Goal: Information Seeking & Learning: Learn about a topic

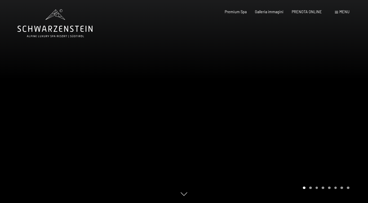
click at [310, 187] on div "Carousel Pagination" at bounding box center [325, 188] width 48 height 3
click at [317, 188] on div "Carousel Page 3" at bounding box center [317, 188] width 3 height 3
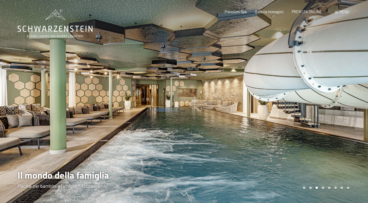
click at [323, 189] on div "Carousel Page 4" at bounding box center [323, 188] width 3 height 3
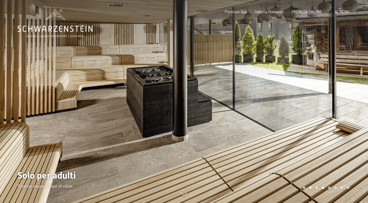
click at [330, 189] on div "Carousel Pagination" at bounding box center [325, 188] width 48 height 3
click at [329, 190] on div at bounding box center [276, 101] width 184 height 203
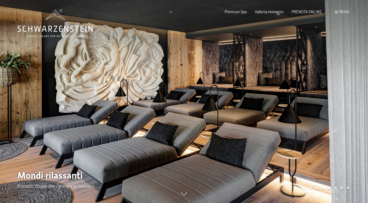
click at [349, 189] on div "Carousel Page 8" at bounding box center [348, 188] width 3 height 3
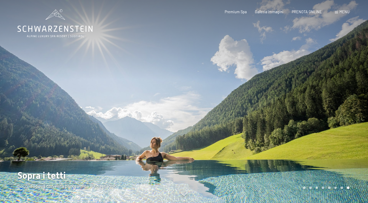
click at [345, 12] on span "Menu" at bounding box center [345, 12] width 10 height 5
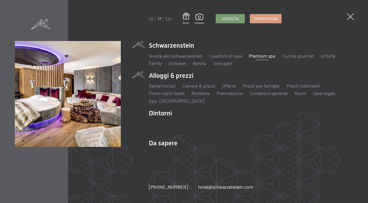
click at [171, 77] on li "Alloggi & prezzi Servizi inclusi Camere & prezzi Lista Offerte Lista Prezzi per…" at bounding box center [251, 87] width 205 height 33
click at [235, 88] on link "Offerte" at bounding box center [229, 86] width 14 height 6
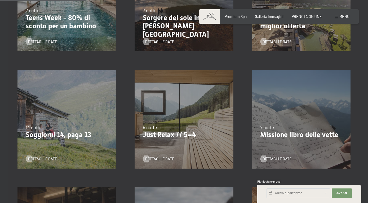
scroll to position [216, 0]
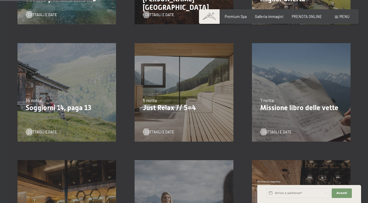
click at [136, 131] on div "7/9/2025-3/10/2025 21/12/2025-26/12/2025 11/1/2026-23/1/2026 8/3/2026-27/3/2026…" at bounding box center [183, 92] width 117 height 117
click at [149, 132] on div at bounding box center [147, 132] width 4 height 7
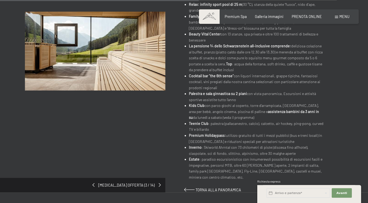
scroll to position [325, 0]
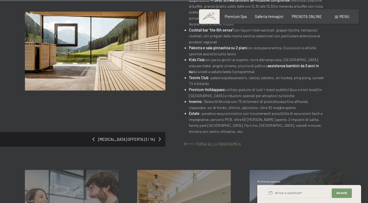
click at [190, 142] on span at bounding box center [189, 144] width 11 height 4
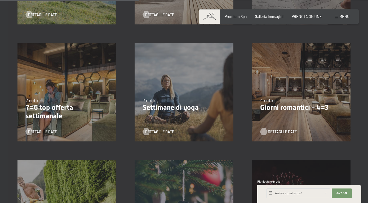
scroll to position [325, 0]
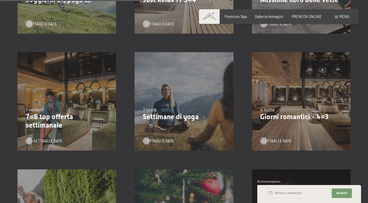
click at [52, 141] on span "Dettagli e Date" at bounding box center [47, 141] width 29 height 5
click at [277, 141] on span "Dettagli e Date" at bounding box center [282, 141] width 29 height 5
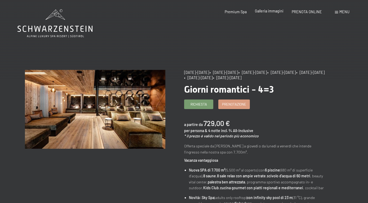
click at [269, 13] on span "Galleria immagini" at bounding box center [269, 11] width 29 height 5
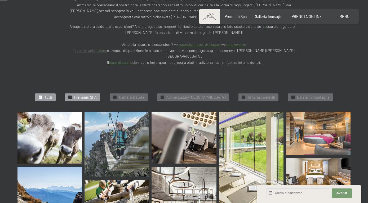
click at [74, 95] on span "Premium SPA" at bounding box center [85, 97] width 23 height 5
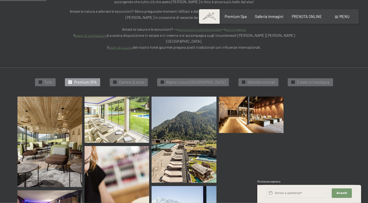
scroll to position [137, 0]
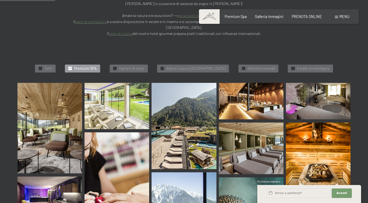
click at [44, 98] on img at bounding box center [50, 128] width 65 height 91
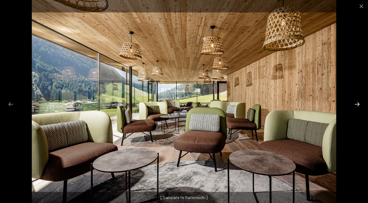
click at [360, 101] on button "Next slide" at bounding box center [357, 104] width 11 height 10
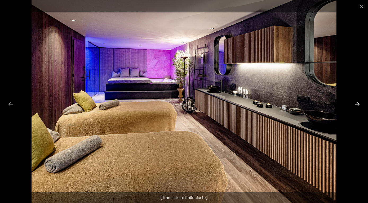
click at [359, 101] on button "Next slide" at bounding box center [357, 104] width 11 height 10
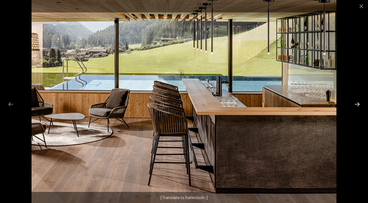
click at [359, 104] on button "Next slide" at bounding box center [357, 104] width 11 height 10
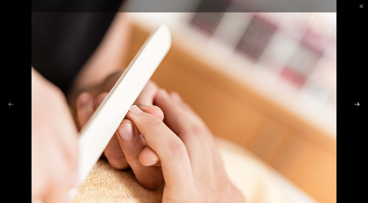
click at [358, 104] on button "Next slide" at bounding box center [357, 104] width 11 height 10
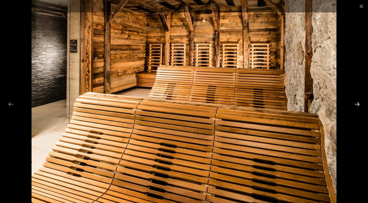
click at [358, 105] on button "Next slide" at bounding box center [357, 104] width 11 height 10
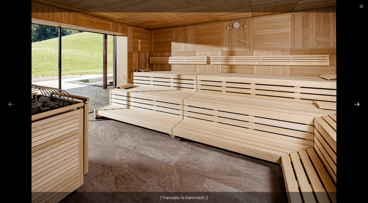
click at [358, 105] on button "Next slide" at bounding box center [357, 104] width 11 height 10
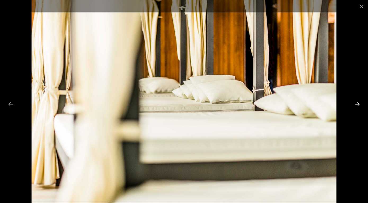
click at [359, 105] on button "Next slide" at bounding box center [357, 104] width 11 height 10
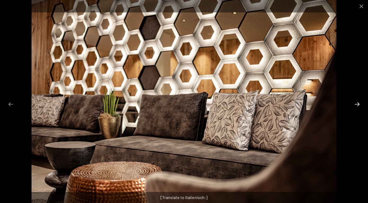
click at [359, 105] on button "Next slide" at bounding box center [357, 104] width 11 height 10
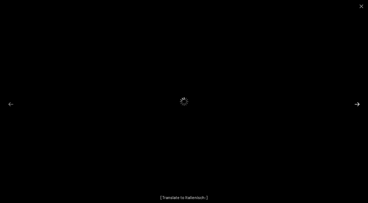
click at [359, 105] on button "Next slide" at bounding box center [357, 104] width 11 height 10
click at [362, 7] on button "Close gallery" at bounding box center [361, 6] width 13 height 12
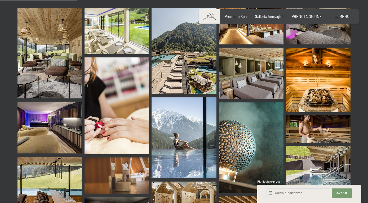
scroll to position [191, 0]
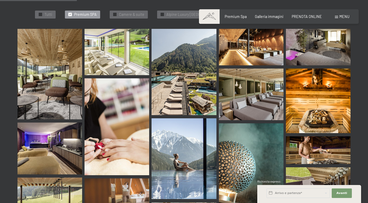
click at [338, 17] on span at bounding box center [336, 17] width 3 height 2
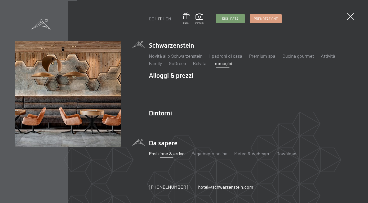
click at [167, 153] on link "Posizione & arrivo" at bounding box center [167, 154] width 36 height 6
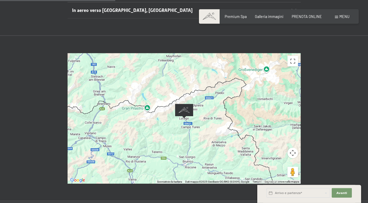
scroll to position [189, 0]
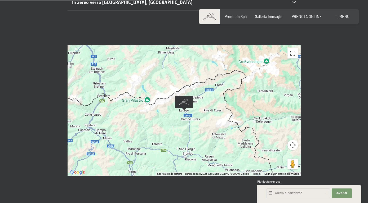
click at [291, 48] on button "Attiva/disattiva vista schermo intero" at bounding box center [293, 53] width 11 height 11
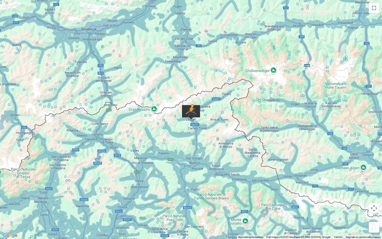
drag, startPoint x: 374, startPoint y: 231, endPoint x: 192, endPoint y: 116, distance: 216.1
click at [192, 116] on div "Per attivare il trascinamento con la tastiera, premi Alt + Invio. Nello stato d…" at bounding box center [191, 119] width 382 height 239
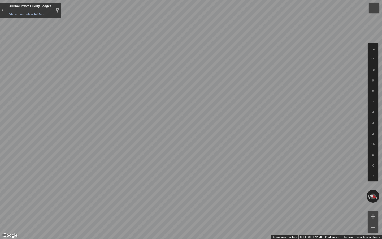
click at [368, 8] on button "Attiva/disattiva vista schermo intero" at bounding box center [374, 8] width 11 height 11
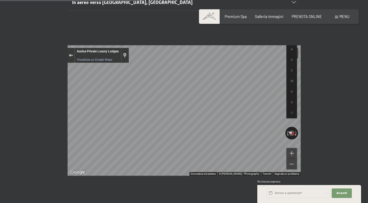
click at [70, 54] on div "Esci da Street View" at bounding box center [71, 55] width 4 height 3
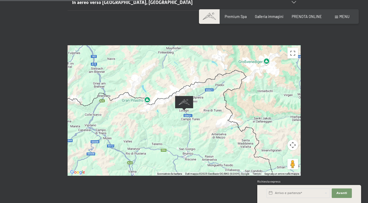
click at [291, 140] on button "Controlli di visualizzazione della mappa" at bounding box center [293, 145] width 11 height 11
click at [281, 127] on button "Zoom avanti" at bounding box center [280, 132] width 11 height 11
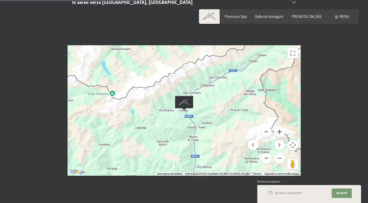
click at [281, 127] on button "Zoom avanti" at bounding box center [280, 132] width 11 height 11
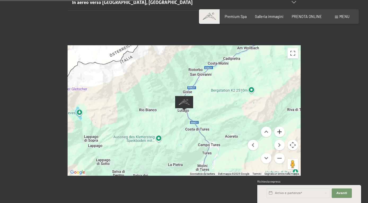
click at [280, 127] on button "Zoom avanti" at bounding box center [280, 132] width 11 height 11
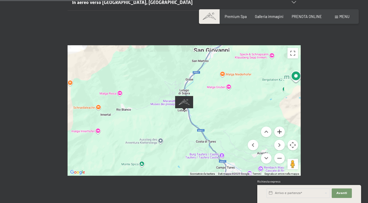
click at [280, 127] on button "Zoom avanti" at bounding box center [280, 132] width 11 height 11
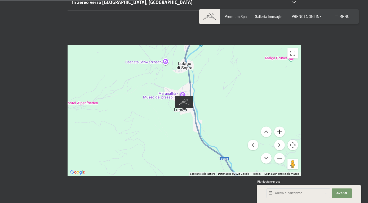
click at [282, 127] on button "Zoom avanti" at bounding box center [280, 132] width 11 height 11
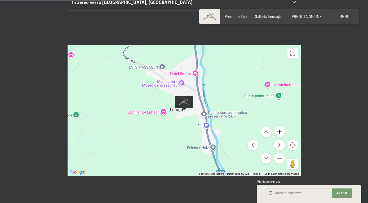
click at [280, 127] on button "Zoom avanti" at bounding box center [280, 132] width 11 height 11
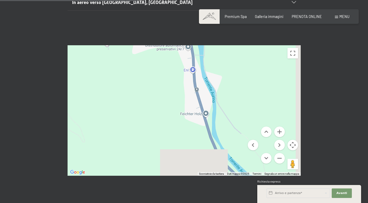
drag, startPoint x: 245, startPoint y: 114, endPoint x: 209, endPoint y: 36, distance: 85.2
click at [208, 45] on div "Caricamento in corso..." at bounding box center [184, 110] width 233 height 131
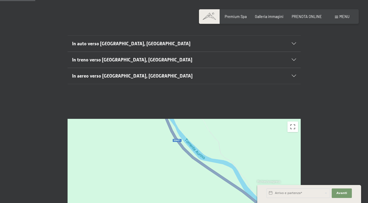
scroll to position [26, 0]
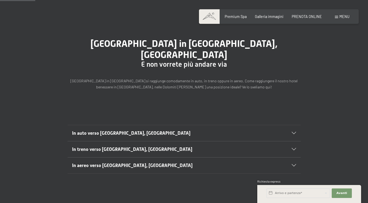
drag, startPoint x: 223, startPoint y: 86, endPoint x: 159, endPoint y: -23, distance: 125.7
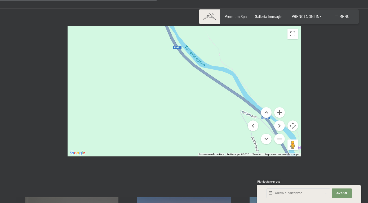
scroll to position [216, 0]
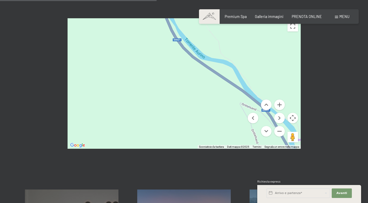
click at [291, 113] on button "Controlli di visualizzazione della mappa" at bounding box center [293, 118] width 11 height 11
click at [294, 113] on button "Controlli di visualizzazione della mappa" at bounding box center [293, 118] width 11 height 11
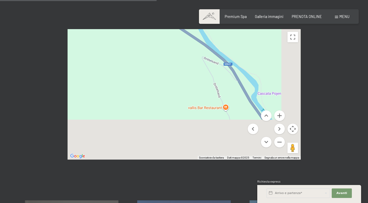
scroll to position [119, 0]
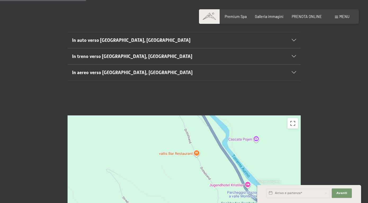
drag, startPoint x: 208, startPoint y: 84, endPoint x: 129, endPoint y: -23, distance: 132.9
click at [129, 116] on div "Caricamento in corso..." at bounding box center [184, 181] width 233 height 131
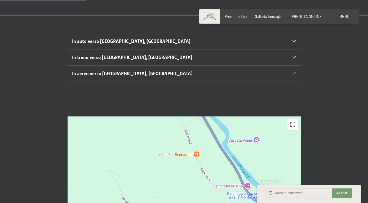
scroll to position [92, 0]
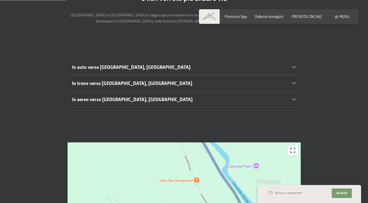
click at [292, 145] on button "Attiva/disattiva vista schermo intero" at bounding box center [293, 150] width 11 height 11
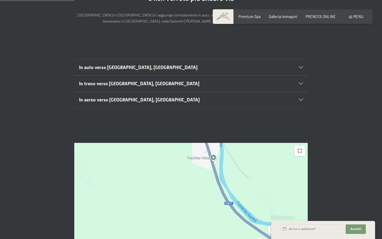
drag, startPoint x: 270, startPoint y: 103, endPoint x: 382, endPoint y: 238, distance: 175.1
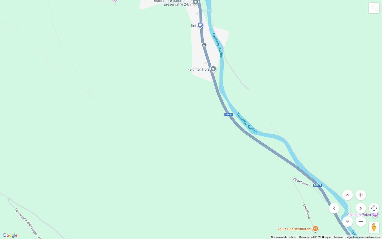
click at [368, 203] on div "Caricamento in corso... Scorciatoie da tastiera Dati mappa Dati mappa ©2025 Goo…" at bounding box center [191, 119] width 382 height 239
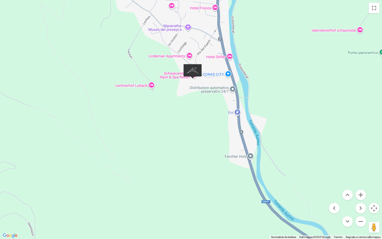
drag, startPoint x: 262, startPoint y: 105, endPoint x: 288, endPoint y: 159, distance: 59.4
click at [288, 159] on div "Caricamento in corso..." at bounding box center [191, 119] width 382 height 239
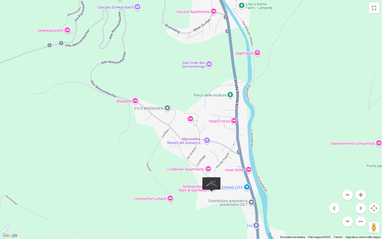
drag, startPoint x: 270, startPoint y: 118, endPoint x: 289, endPoint y: 231, distance: 114.8
click at [289, 203] on div "Caricamento in corso..." at bounding box center [191, 119] width 382 height 239
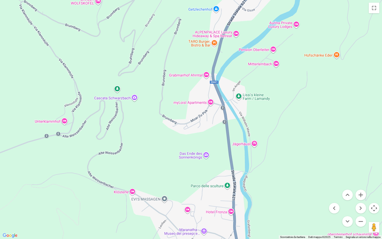
drag, startPoint x: 283, startPoint y: 124, endPoint x: 279, endPoint y: 219, distance: 94.2
click at [279, 203] on div "Caricamento in corso..." at bounding box center [191, 119] width 382 height 239
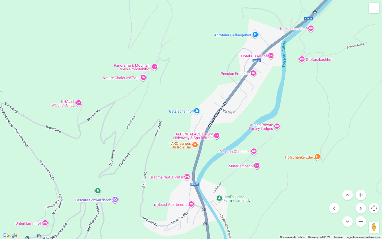
drag, startPoint x: 258, startPoint y: 128, endPoint x: 239, endPoint y: 229, distance: 102.7
click at [239, 203] on div "Caricamento in corso..." at bounding box center [191, 119] width 382 height 239
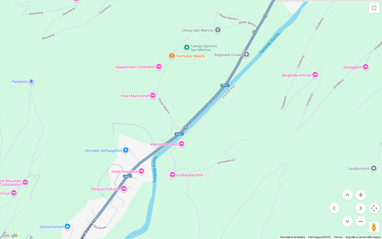
drag, startPoint x: 311, startPoint y: 98, endPoint x: 182, endPoint y: 214, distance: 173.5
click at [181, 203] on div "Caricamento in corso..." at bounding box center [191, 119] width 382 height 239
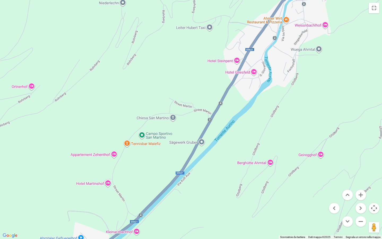
drag, startPoint x: 211, startPoint y: 145, endPoint x: 178, endPoint y: 212, distance: 74.6
click at [178, 203] on div "Caricamento in corso..." at bounding box center [191, 119] width 382 height 239
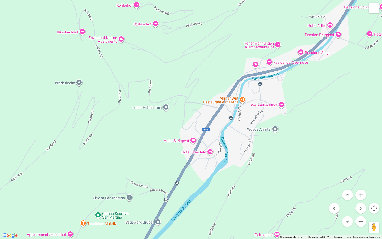
drag, startPoint x: 258, startPoint y: 115, endPoint x: 213, endPoint y: 204, distance: 100.4
click at [213, 203] on div "Caricamento in corso..." at bounding box center [191, 119] width 382 height 239
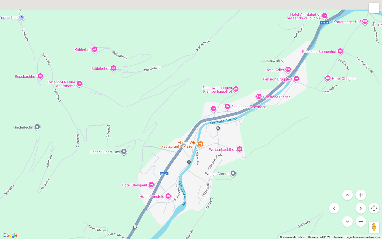
drag, startPoint x: 296, startPoint y: 103, endPoint x: 242, endPoint y: 153, distance: 72.8
click at [242, 153] on div "Caricamento in corso..." at bounding box center [191, 119] width 382 height 239
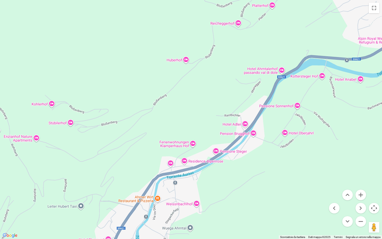
drag, startPoint x: 249, startPoint y: 157, endPoint x: 232, endPoint y: 179, distance: 27.5
click at [232, 179] on div "Caricamento in corso..." at bounding box center [191, 119] width 382 height 239
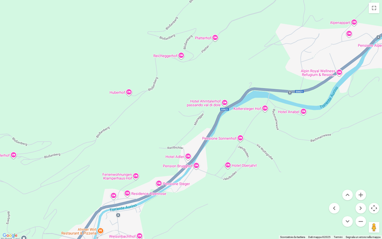
drag, startPoint x: 303, startPoint y: 149, endPoint x: 242, endPoint y: 179, distance: 68.3
click at [242, 179] on div "Caricamento in corso..." at bounding box center [191, 119] width 382 height 239
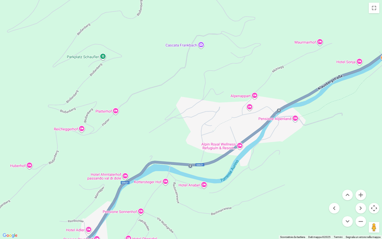
drag, startPoint x: 263, startPoint y: 152, endPoint x: 179, endPoint y: 225, distance: 111.9
click at [179, 203] on div "Caricamento in corso..." at bounding box center [191, 119] width 382 height 239
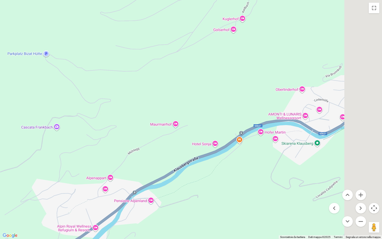
drag, startPoint x: 290, startPoint y: 183, endPoint x: 171, endPoint y: 232, distance: 128.4
click at [170, 203] on div "Caricamento in corso..." at bounding box center [191, 119] width 382 height 239
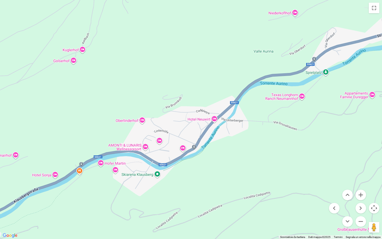
drag, startPoint x: 285, startPoint y: 158, endPoint x: 135, endPoint y: 188, distance: 152.3
click at [135, 188] on div "Caricamento in corso..." at bounding box center [191, 119] width 382 height 239
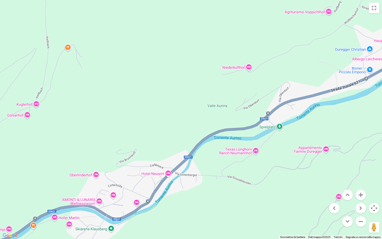
drag, startPoint x: 248, startPoint y: 164, endPoint x: 210, endPoint y: 197, distance: 50.2
click at [211, 197] on div "Caricamento in corso..." at bounding box center [191, 119] width 382 height 239
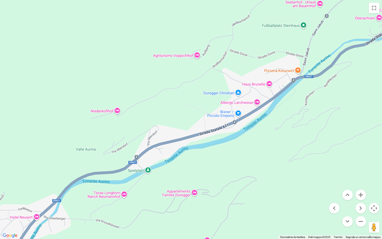
drag, startPoint x: 343, startPoint y: 122, endPoint x: 232, endPoint y: 151, distance: 114.8
click at [232, 151] on div "Caricamento in corso..." at bounding box center [191, 119] width 382 height 239
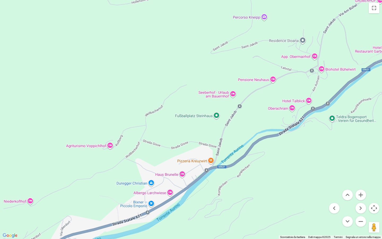
drag, startPoint x: 270, startPoint y: 153, endPoint x: 206, endPoint y: 218, distance: 91.7
click at [206, 203] on div "Caricamento in corso..." at bounding box center [191, 119] width 382 height 239
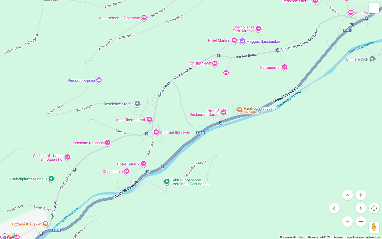
drag, startPoint x: 288, startPoint y: 172, endPoint x: 165, endPoint y: 221, distance: 132.6
click at [165, 203] on div "Caricamento in corso..." at bounding box center [191, 119] width 382 height 239
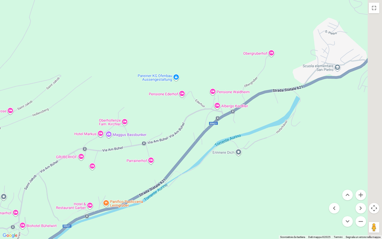
drag, startPoint x: 252, startPoint y: 144, endPoint x: 114, endPoint y: 238, distance: 167.3
click at [114, 203] on div "Caricamento in corso..." at bounding box center [191, 119] width 382 height 239
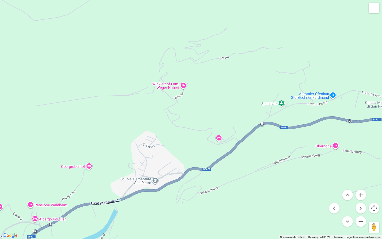
drag, startPoint x: 331, startPoint y: 106, endPoint x: 156, endPoint y: 217, distance: 207.1
click at [156, 203] on div "Caricamento in corso..." at bounding box center [191, 119] width 382 height 239
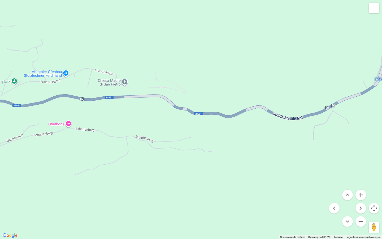
drag, startPoint x: 256, startPoint y: 161, endPoint x: 15, endPoint y: 130, distance: 243.1
click at [0, 139] on div "Caricamento in corso..." at bounding box center [191, 119] width 382 height 239
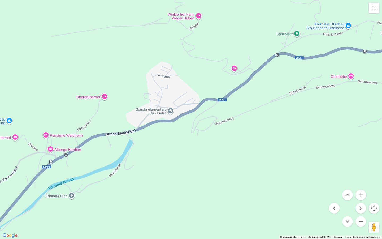
drag, startPoint x: 128, startPoint y: 142, endPoint x: 382, endPoint y: 81, distance: 260.8
click at [368, 83] on div "Caricamento in corso..." at bounding box center [191, 119] width 382 height 239
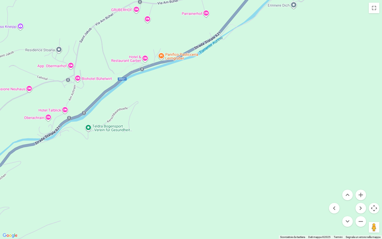
drag, startPoint x: 218, startPoint y: 107, endPoint x: 382, endPoint y: 0, distance: 195.6
click at [368, 0] on div "Caricamento in corso..." at bounding box center [191, 119] width 382 height 239
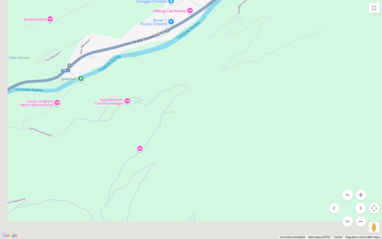
drag, startPoint x: 116, startPoint y: 184, endPoint x: 382, endPoint y: 0, distance: 322.7
click at [368, 0] on div "Caricamento in corso..." at bounding box center [191, 119] width 382 height 239
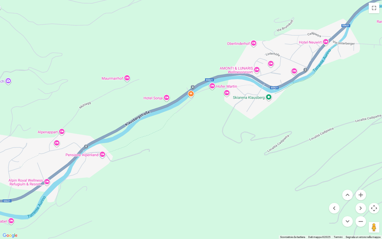
drag, startPoint x: 31, startPoint y: 144, endPoint x: 382, endPoint y: 0, distance: 379.1
click at [368, 0] on div "Caricamento in corso..." at bounding box center [191, 119] width 382 height 239
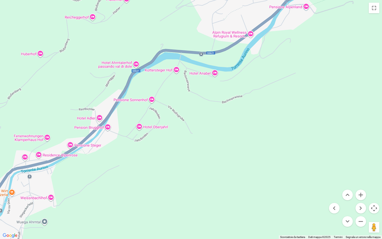
drag, startPoint x: 76, startPoint y: 128, endPoint x: 296, endPoint y: 110, distance: 220.6
click at [296, 110] on div "Caricamento in corso..." at bounding box center [191, 119] width 382 height 239
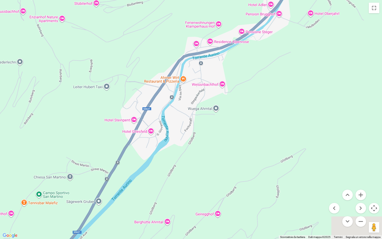
drag, startPoint x: 157, startPoint y: 176, endPoint x: 325, endPoint y: 54, distance: 207.4
click at [323, 55] on div "Caricamento in corso..." at bounding box center [191, 119] width 382 height 239
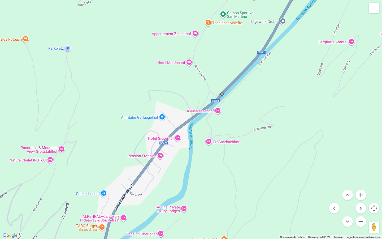
drag, startPoint x: 139, startPoint y: 186, endPoint x: 250, endPoint y: 73, distance: 158.1
click at [247, 75] on div "Caricamento in corso..." at bounding box center [191, 119] width 382 height 239
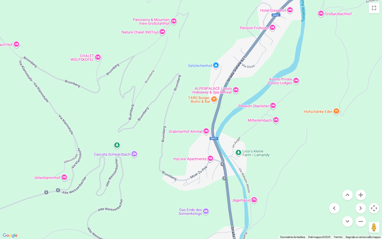
drag, startPoint x: 228, startPoint y: 159, endPoint x: 351, endPoint y: 0, distance: 201.4
click at [351, 0] on div "Caricamento in corso..." at bounding box center [191, 119] width 382 height 239
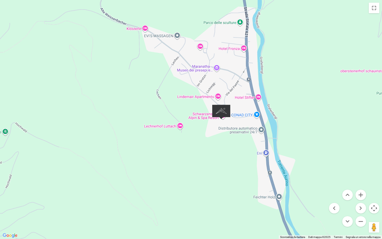
drag, startPoint x: 219, startPoint y: 170, endPoint x: 187, endPoint y: 6, distance: 166.9
click at [187, 6] on div "Caricamento in corso..." at bounding box center [191, 119] width 382 height 239
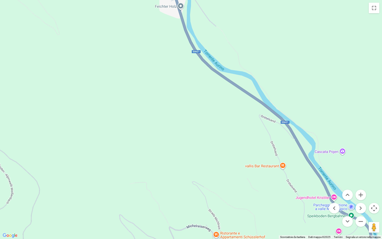
drag, startPoint x: 213, startPoint y: 190, endPoint x: 111, endPoint y: 0, distance: 215.8
click at [111, 0] on div "Caricamento in corso..." at bounding box center [191, 119] width 382 height 239
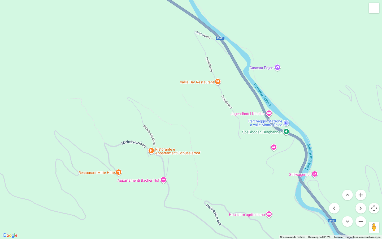
drag, startPoint x: 228, startPoint y: 124, endPoint x: 165, endPoint y: 38, distance: 107.4
click at [165, 38] on div "Caricamento in corso..." at bounding box center [191, 119] width 382 height 239
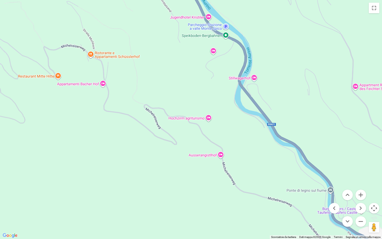
drag, startPoint x: 227, startPoint y: 149, endPoint x: 168, endPoint y: 55, distance: 110.8
click at [168, 55] on div "Caricamento in corso..." at bounding box center [191, 119] width 382 height 239
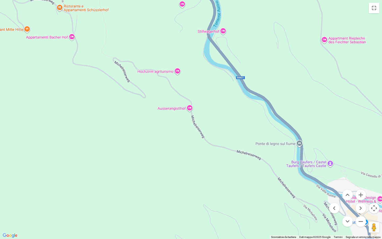
drag, startPoint x: 221, startPoint y: 109, endPoint x: 194, endPoint y: 67, distance: 49.5
click at [194, 67] on div "Caricamento in corso..." at bounding box center [191, 119] width 382 height 239
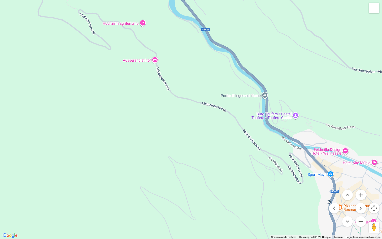
drag, startPoint x: 240, startPoint y: 125, endPoint x: 200, endPoint y: 72, distance: 66.3
click at [200, 73] on div "Caricamento in corso..." at bounding box center [191, 119] width 382 height 239
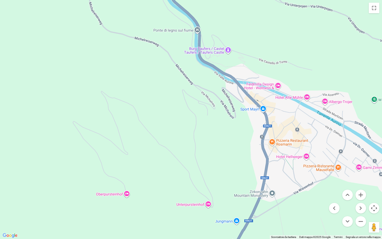
drag, startPoint x: 251, startPoint y: 141, endPoint x: 186, endPoint y: 75, distance: 92.8
click at [186, 75] on div "Caricamento in corso..." at bounding box center [191, 119] width 382 height 239
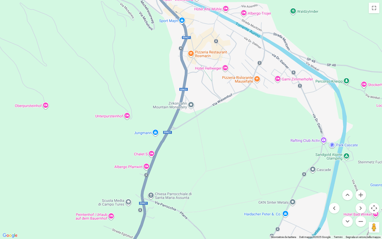
drag, startPoint x: 198, startPoint y: 125, endPoint x: 131, endPoint y: 54, distance: 98.0
click at [131, 54] on div "Caricamento in corso..." at bounding box center [191, 119] width 382 height 239
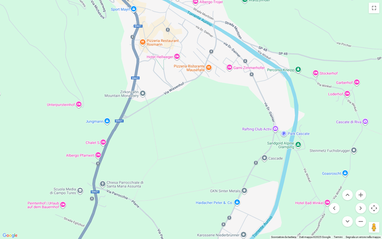
drag, startPoint x: 286, startPoint y: 139, endPoint x: 239, endPoint y: 124, distance: 49.6
click at [238, 127] on div "Caricamento in corso..." at bounding box center [191, 119] width 382 height 239
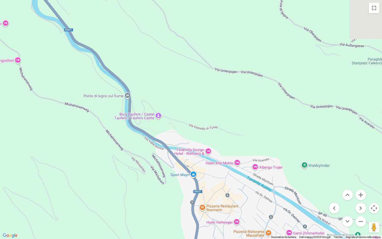
drag, startPoint x: 90, startPoint y: 66, endPoint x: 153, endPoint y: 237, distance: 182.3
click at [153, 203] on div "Caricamento in corso..." at bounding box center [191, 119] width 382 height 239
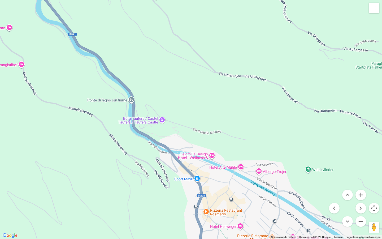
drag, startPoint x: 380, startPoint y: 6, endPoint x: 373, endPoint y: 13, distance: 10.0
click at [368, 10] on div "Caricamento in corso... Scorciatoie da tastiera Dati mappa Dati mappa ©2025 Goo…" at bounding box center [191, 119] width 382 height 239
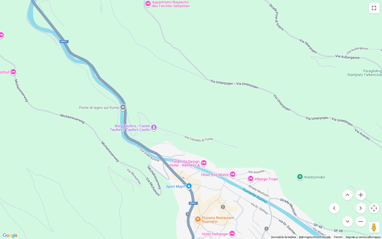
click at [368, 11] on button "Attiva/disattiva vista schermo intero" at bounding box center [374, 8] width 11 height 11
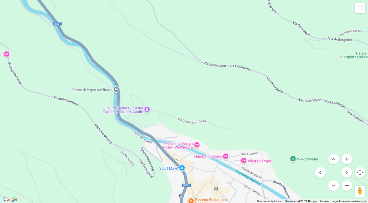
click at [121, 97] on span "In aereo verso Lutago, Alto Adige" at bounding box center [132, 99] width 121 height 5
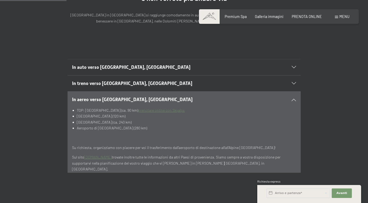
drag, startPoint x: 292, startPoint y: 87, endPoint x: 290, endPoint y: 91, distance: 3.9
click at [290, 92] on div "In aereo verso Lutago, Alto Adige" at bounding box center [184, 100] width 224 height 16
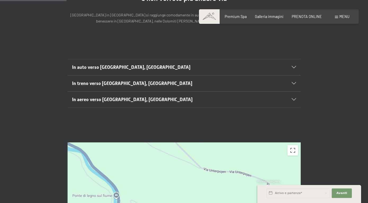
click at [293, 66] on icon at bounding box center [294, 67] width 4 height 2
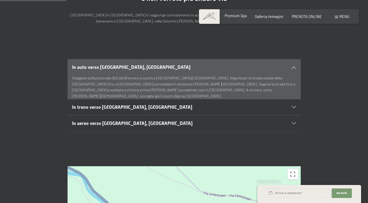
click at [241, 16] on span "Premium Spa" at bounding box center [236, 16] width 22 height 5
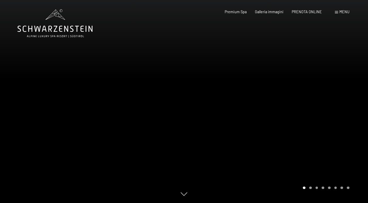
click at [50, 30] on icon at bounding box center [55, 23] width 75 height 28
